Goal: Navigation & Orientation: Find specific page/section

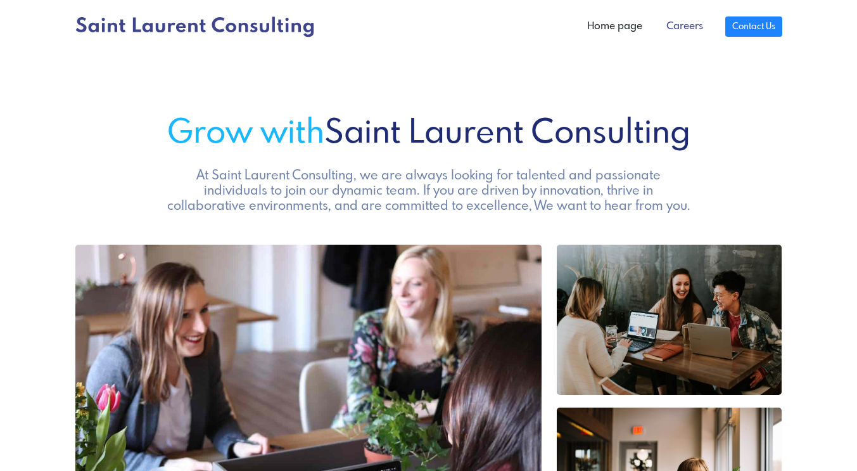
click at [675, 24] on link "Careers" at bounding box center [684, 26] width 61 height 25
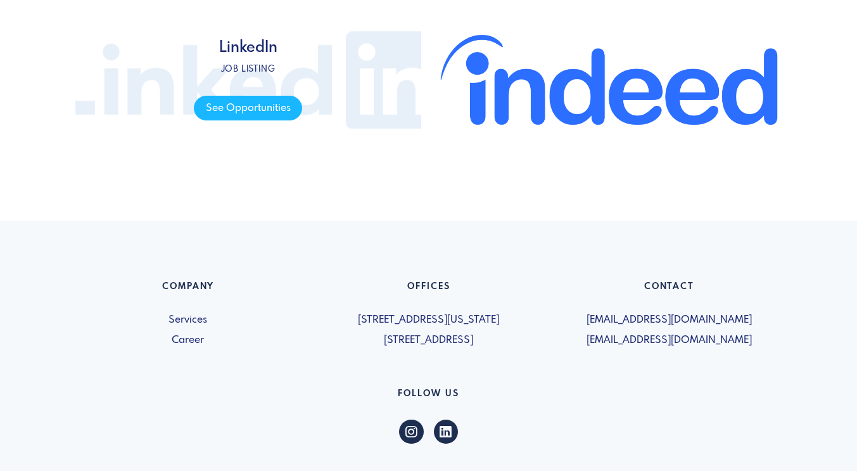
scroll to position [760, 0]
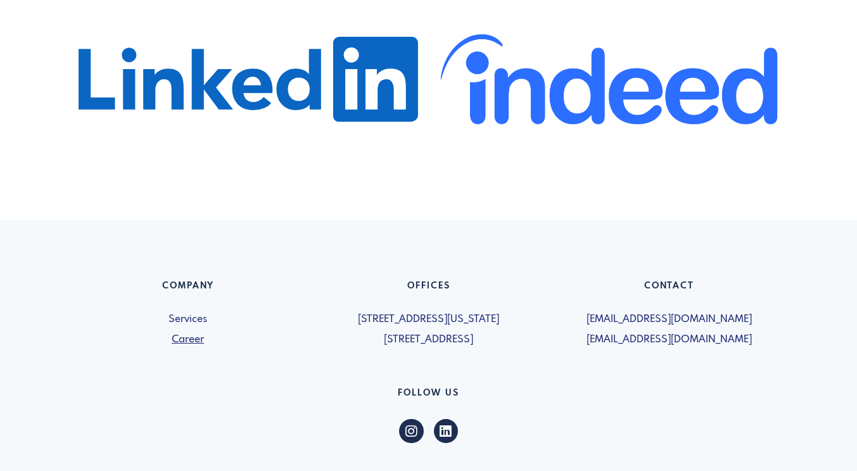
click at [183, 343] on link "Career" at bounding box center [188, 339] width 226 height 15
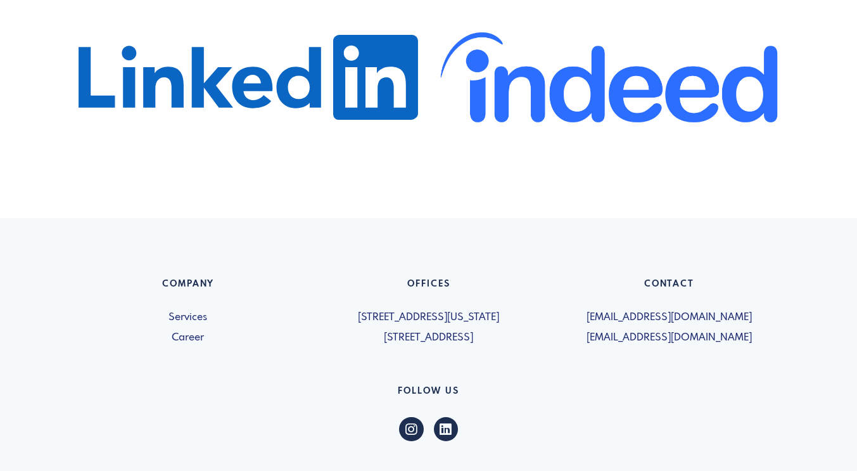
scroll to position [844, 0]
